Goal: Navigation & Orientation: Find specific page/section

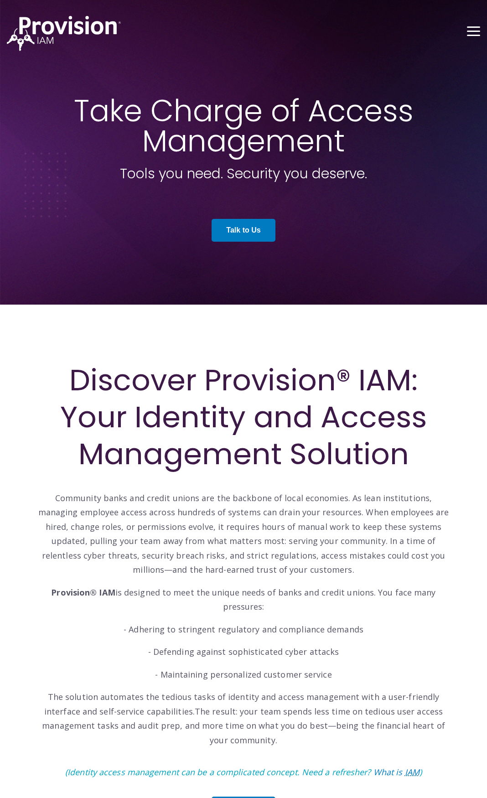
click at [476, 32] on button "Toggle Menu" at bounding box center [473, 30] width 13 height 8
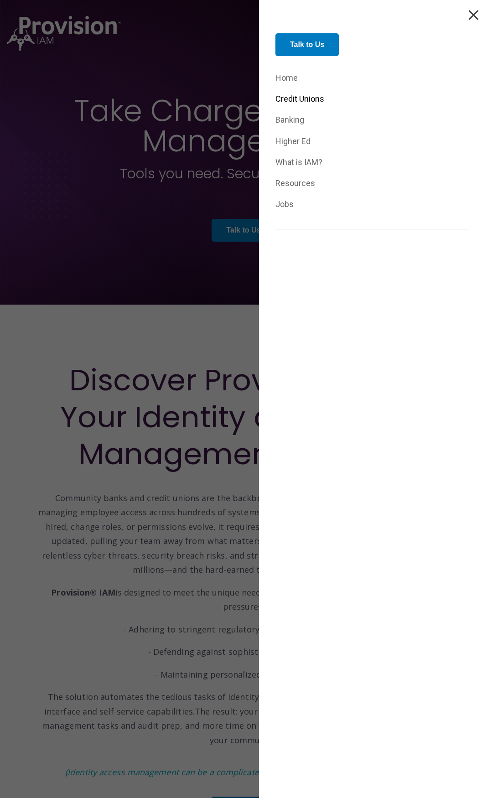
click at [298, 97] on link "Credit Unions" at bounding box center [371, 99] width 193 height 14
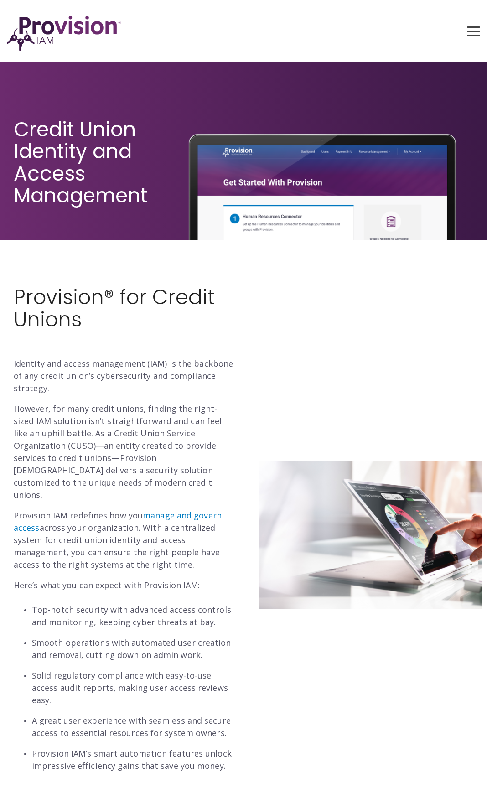
click at [475, 30] on button "Toggle Menu" at bounding box center [473, 30] width 13 height 8
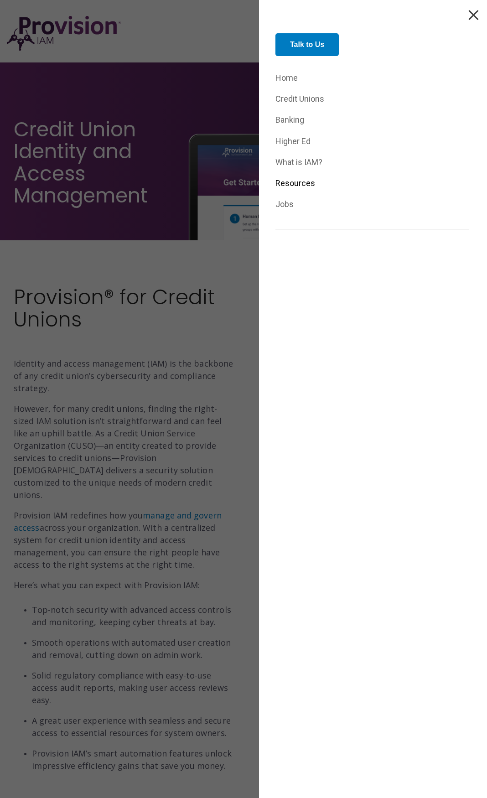
click at [300, 183] on link "Resources" at bounding box center [371, 183] width 193 height 14
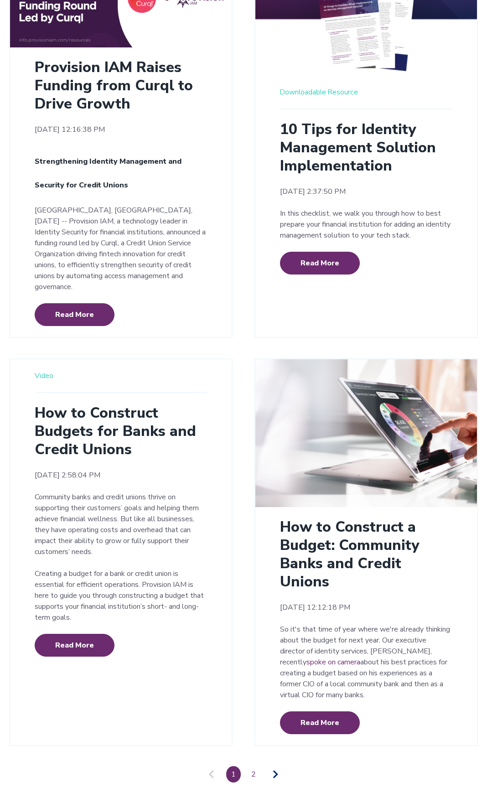
scroll to position [1747, 0]
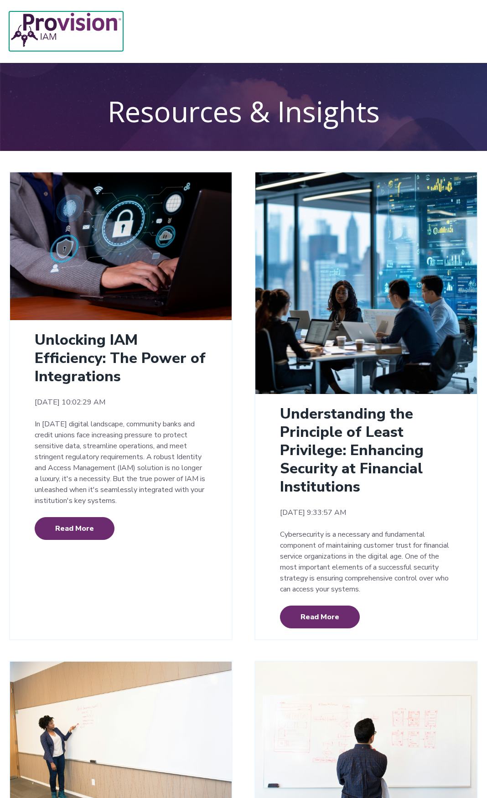
click at [90, 21] on img at bounding box center [66, 29] width 114 height 37
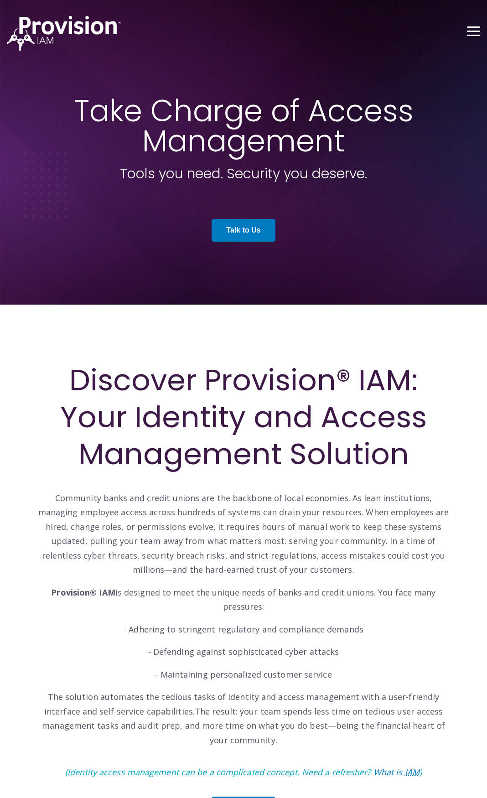
click at [468, 33] on button "Toggle Menu" at bounding box center [473, 30] width 13 height 8
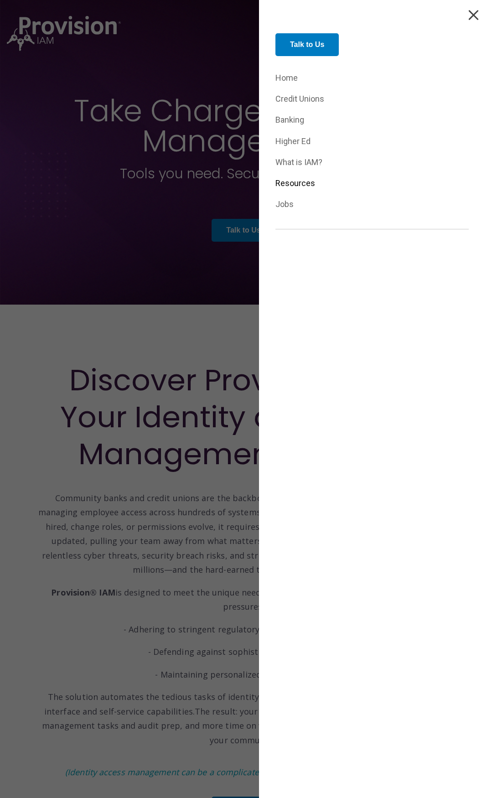
click at [298, 181] on link "Resources" at bounding box center [371, 183] width 193 height 14
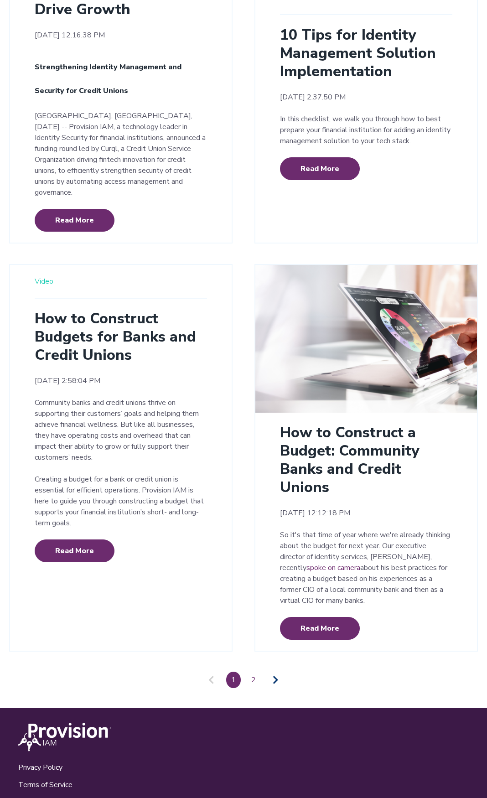
scroll to position [1747, 0]
